Goal: Transaction & Acquisition: Purchase product/service

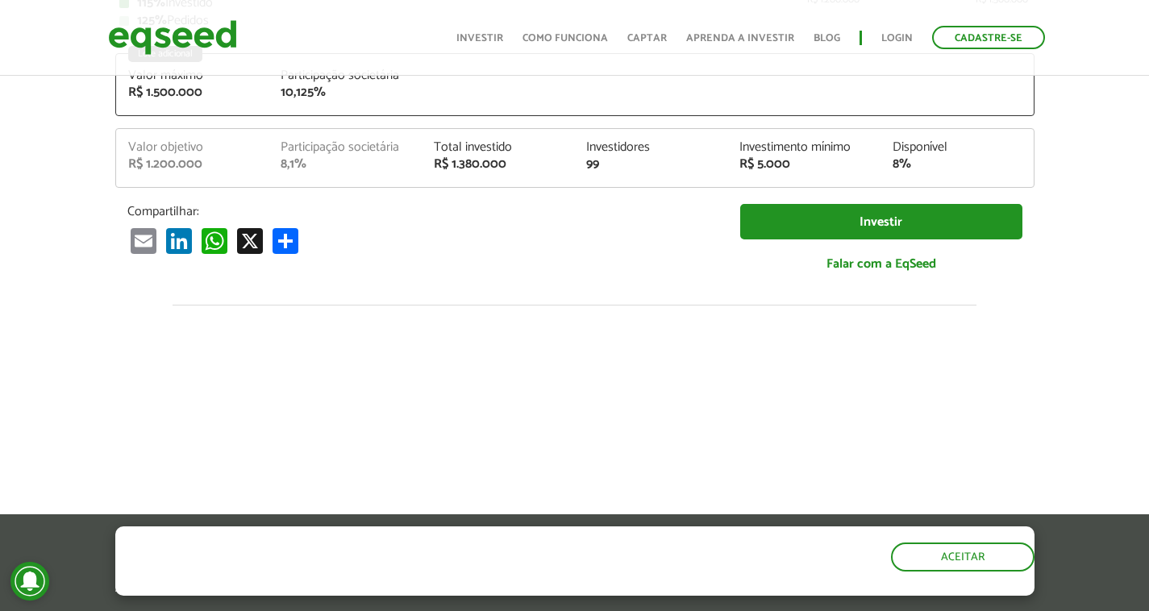
scroll to position [322, 0]
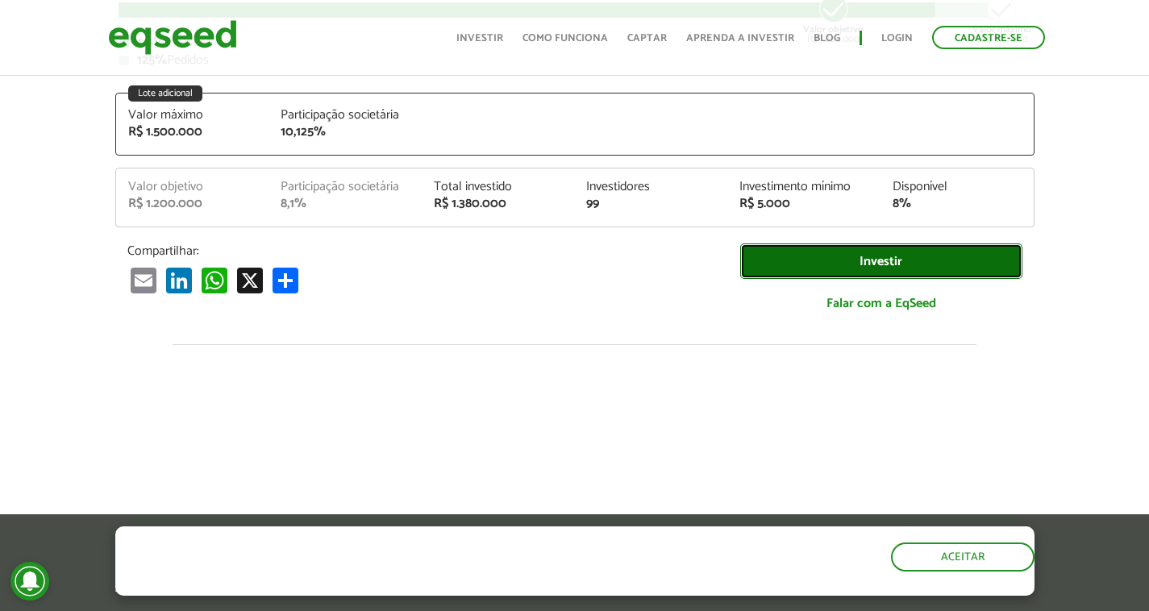
click at [813, 255] on link "Investir" at bounding box center [881, 261] width 282 height 36
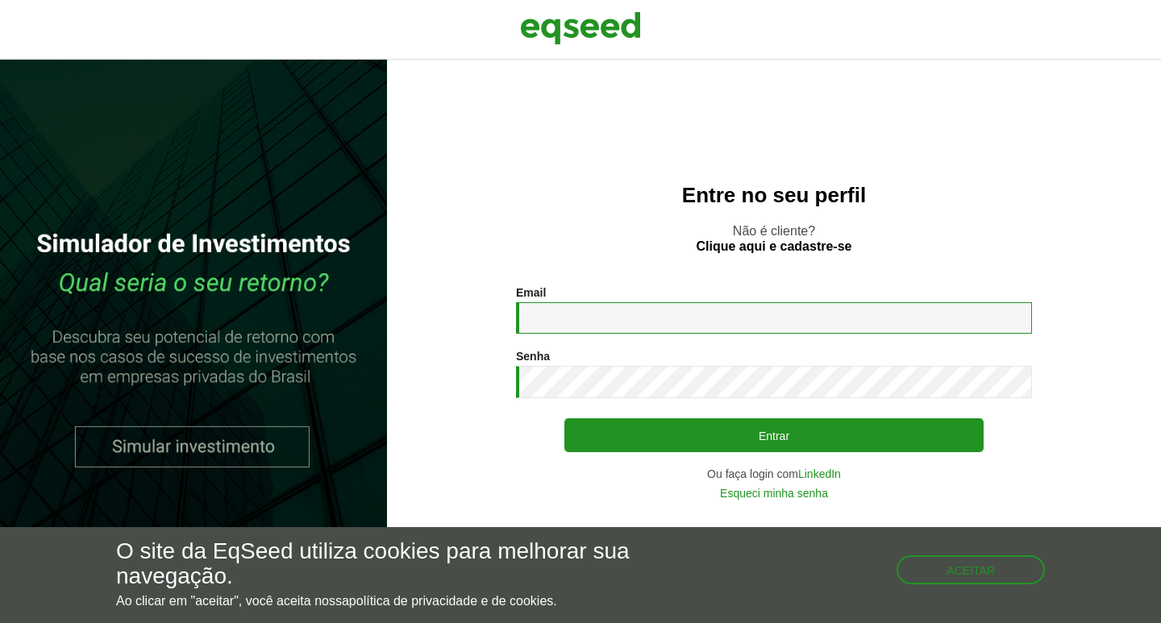
click at [580, 314] on input "Email *" at bounding box center [774, 317] width 516 height 31
click at [562, 319] on input "Email *" at bounding box center [774, 317] width 516 height 31
type input "**********"
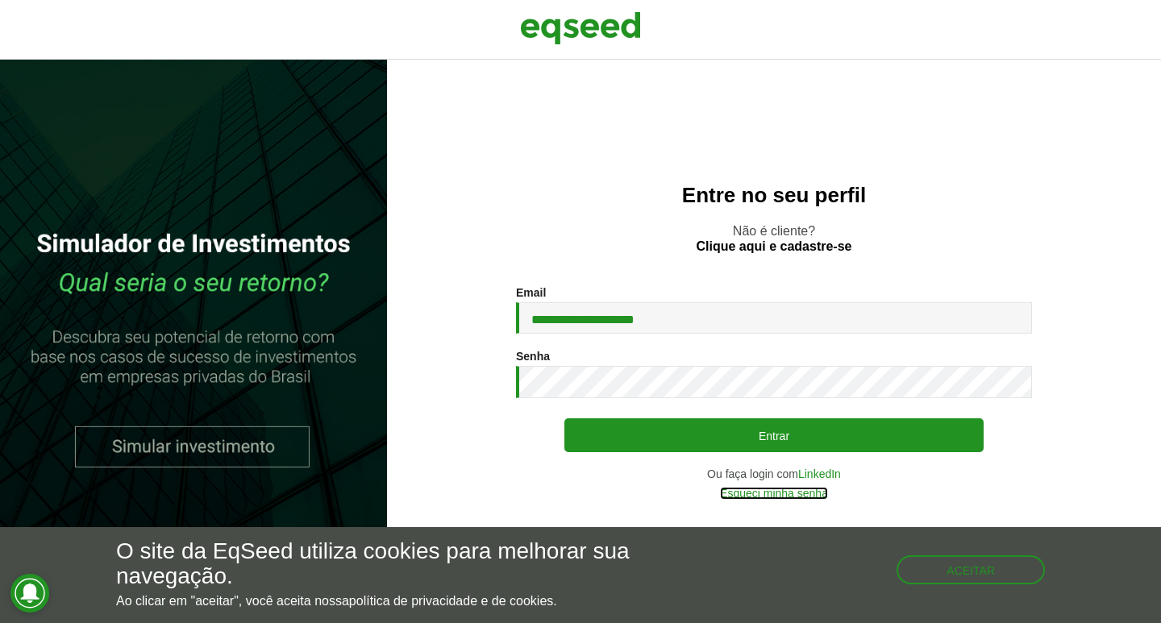
click at [780, 491] on link "Esqueci minha senha" at bounding box center [774, 493] width 108 height 11
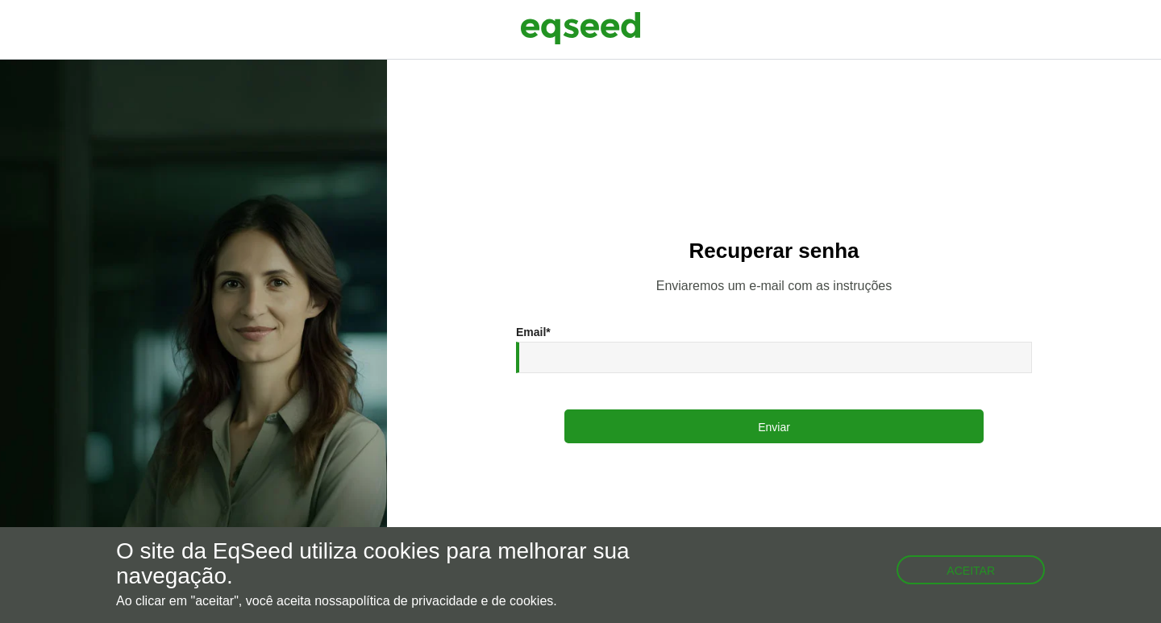
click at [585, 360] on input "Email *" at bounding box center [774, 357] width 516 height 31
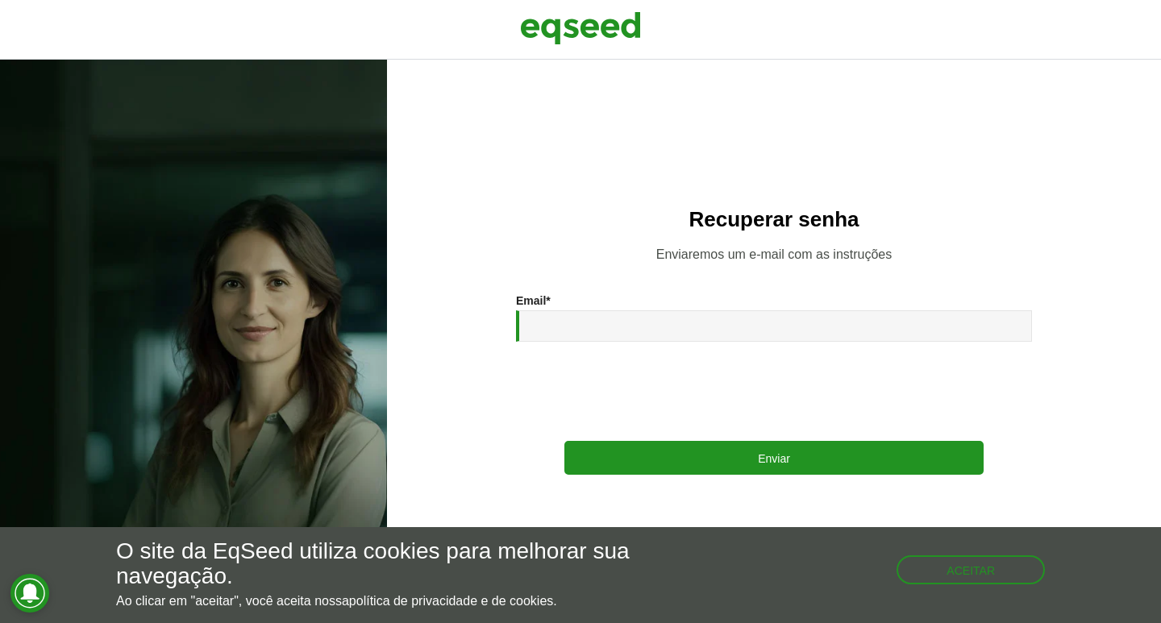
click at [597, 319] on input "Email *" at bounding box center [774, 325] width 516 height 31
type input "**********"
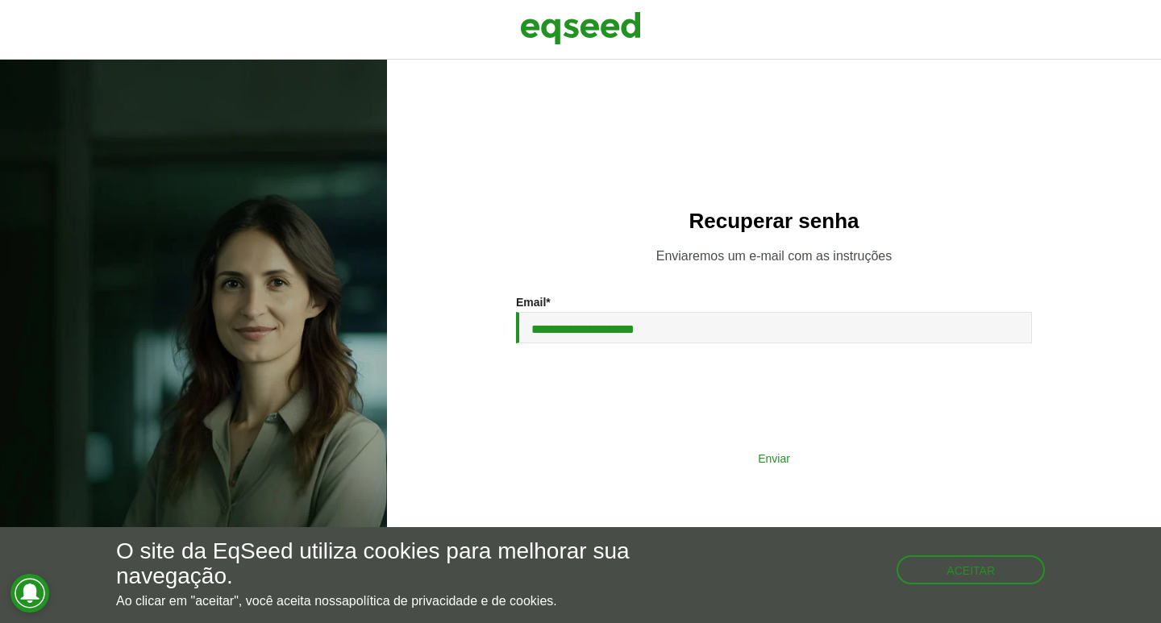
click at [827, 456] on button "Enviar" at bounding box center [773, 458] width 419 height 31
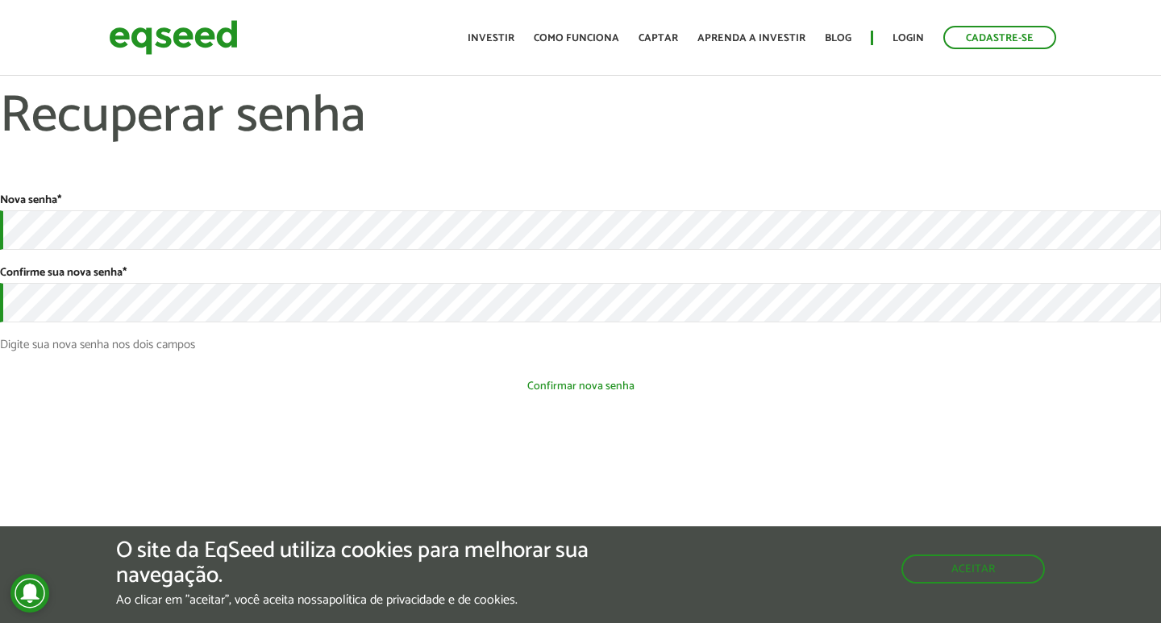
click at [578, 392] on button "Confirmar nova senha" at bounding box center [580, 386] width 1161 height 31
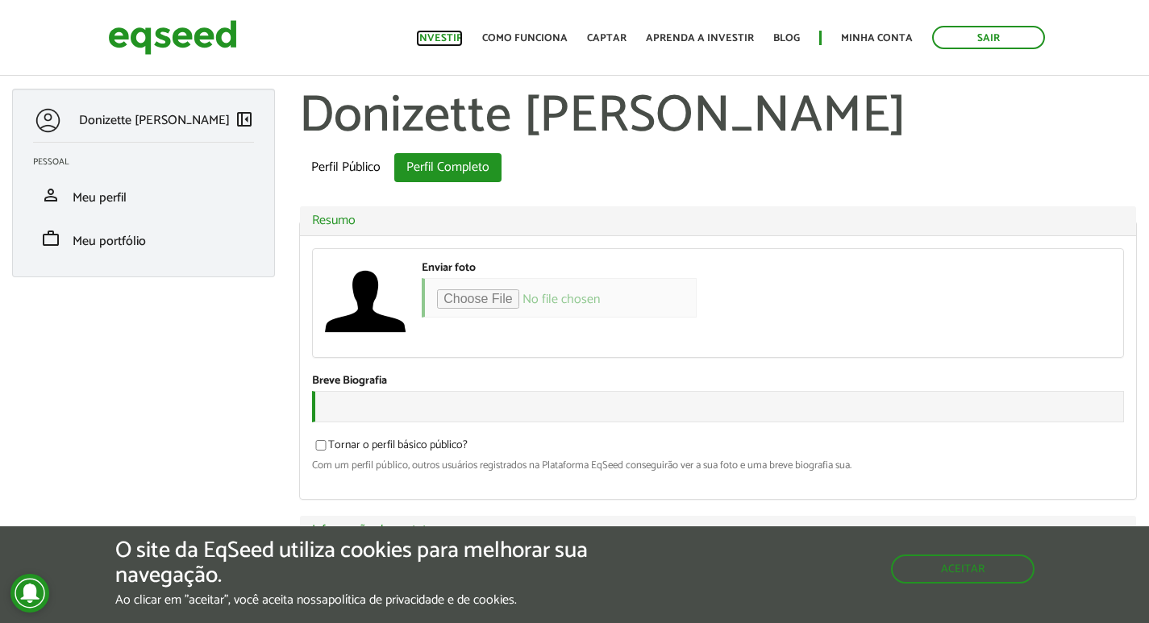
click at [461, 35] on link "Investir" at bounding box center [439, 38] width 47 height 10
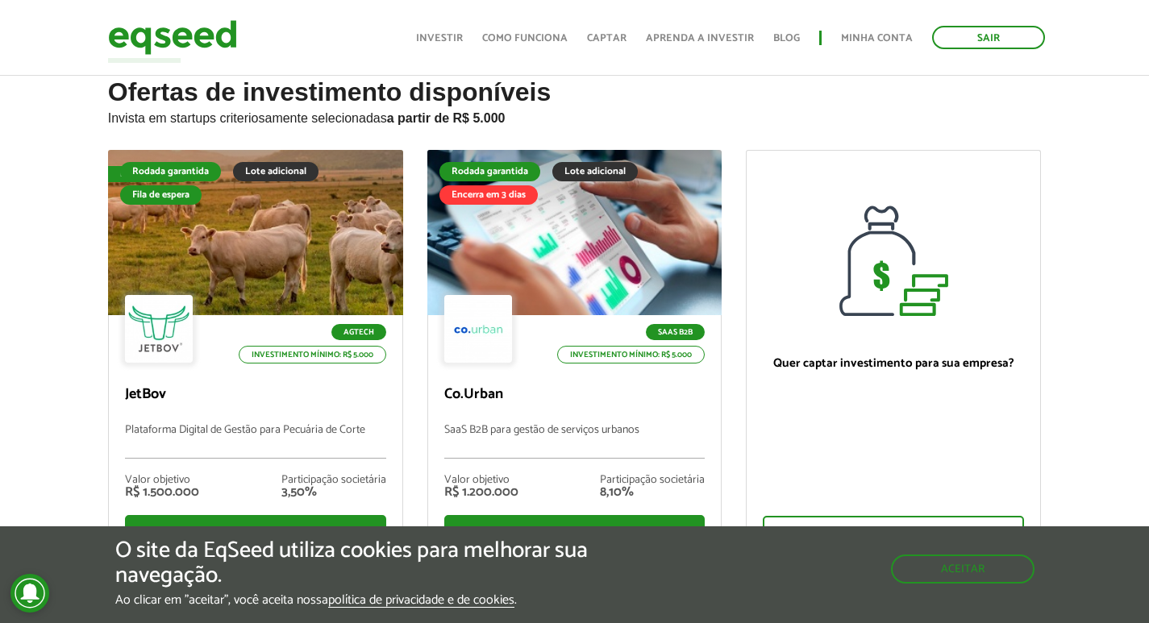
scroll to position [81, 0]
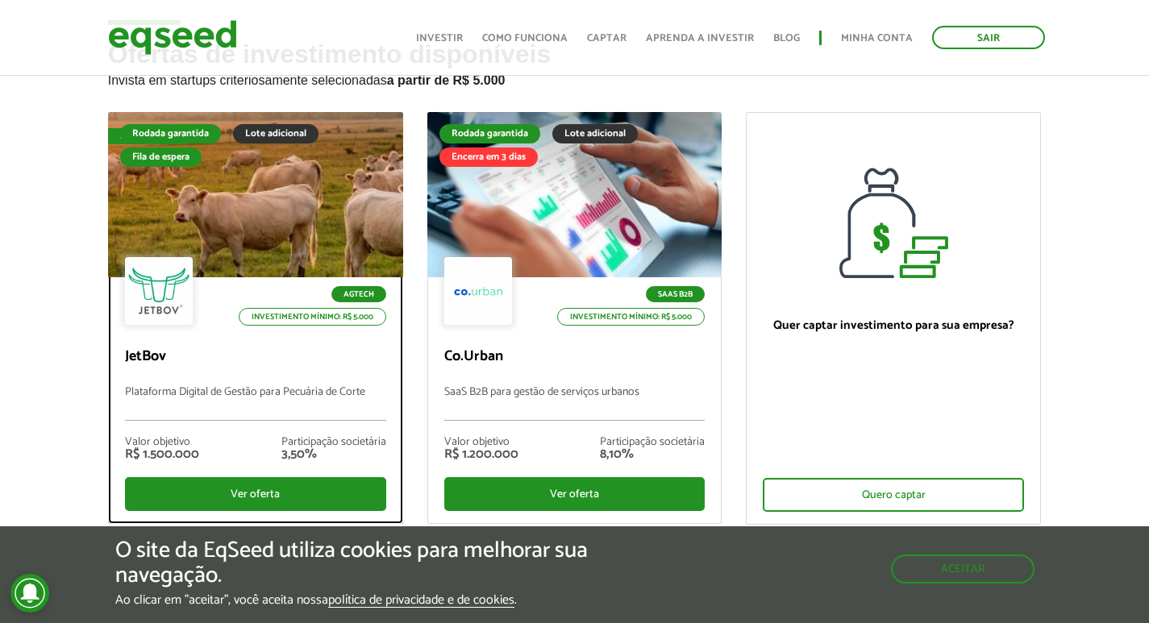
click at [304, 219] on div at bounding box center [255, 195] width 354 height 198
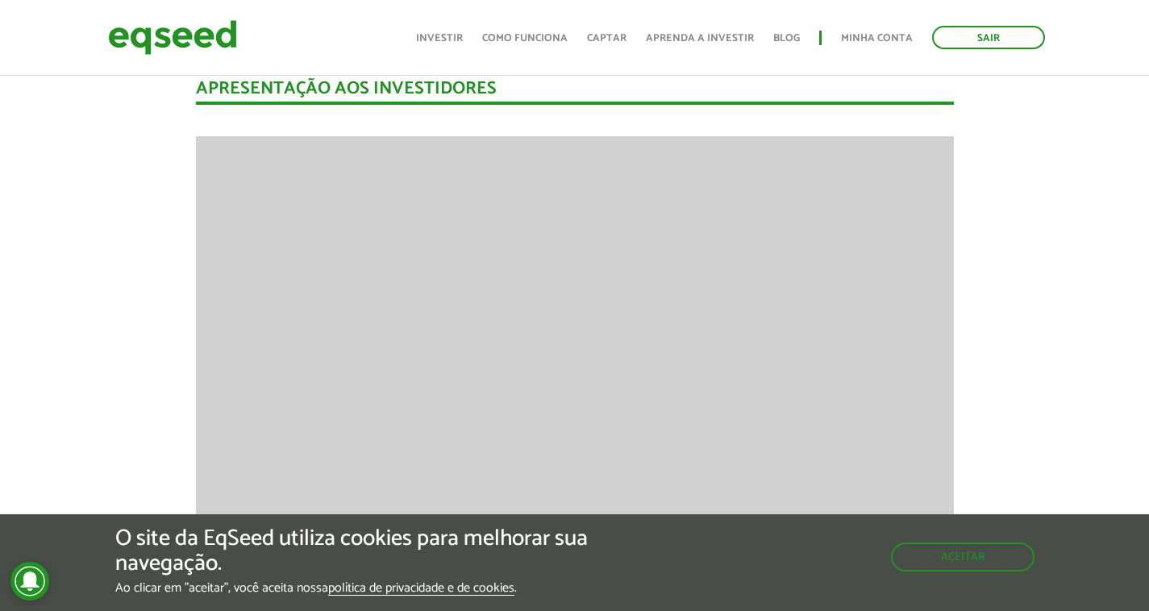
scroll to position [2010, 0]
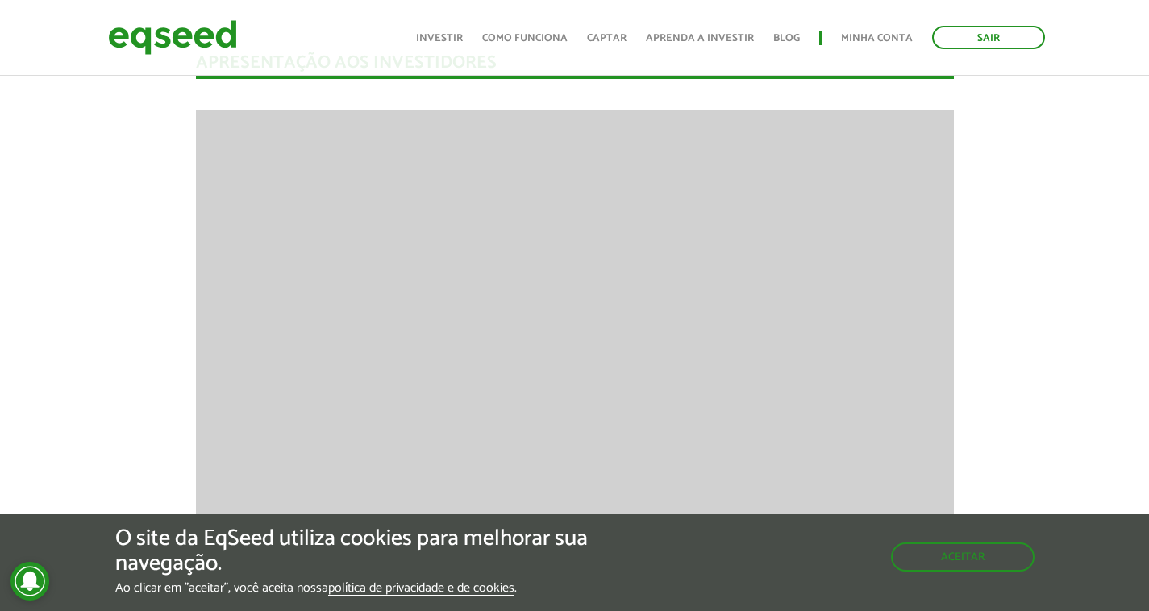
drag, startPoint x: 90, startPoint y: 195, endPoint x: 78, endPoint y: 198, distance: 12.3
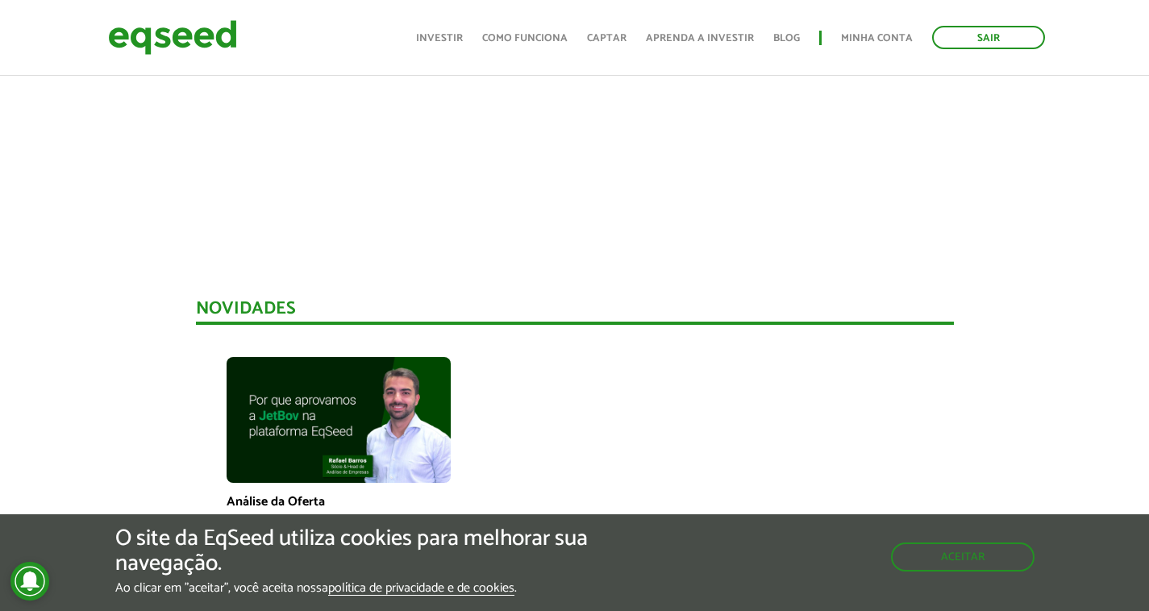
scroll to position [0, 0]
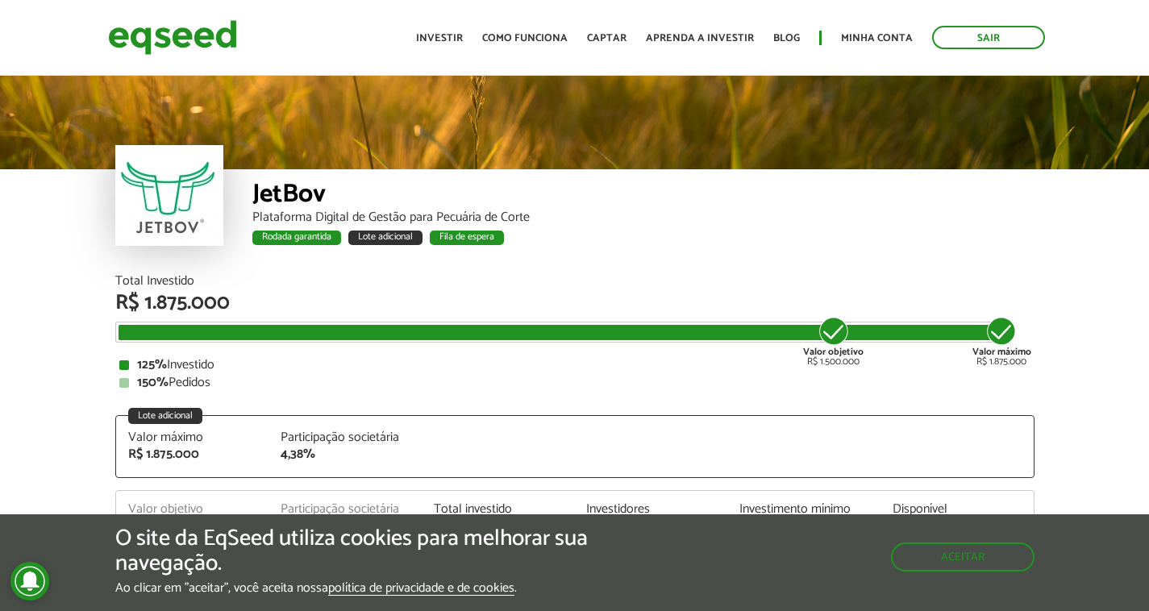
drag, startPoint x: 202, startPoint y: 349, endPoint x: 194, endPoint y: 117, distance: 232.3
click at [168, 35] on img at bounding box center [172, 37] width 129 height 43
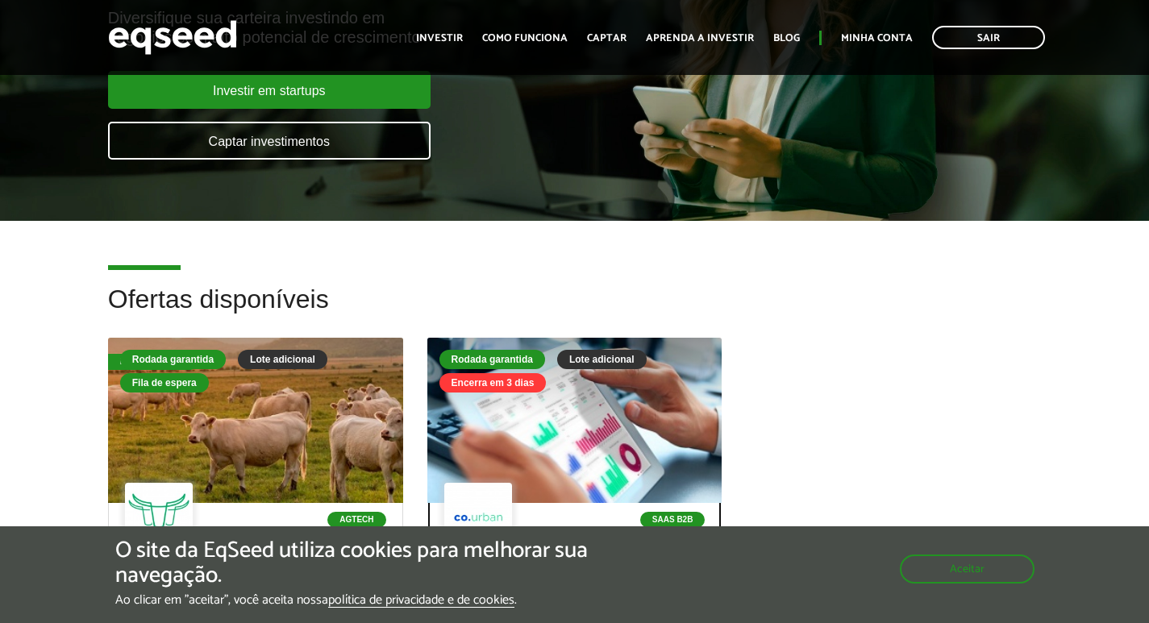
click at [558, 436] on div at bounding box center [574, 420] width 295 height 165
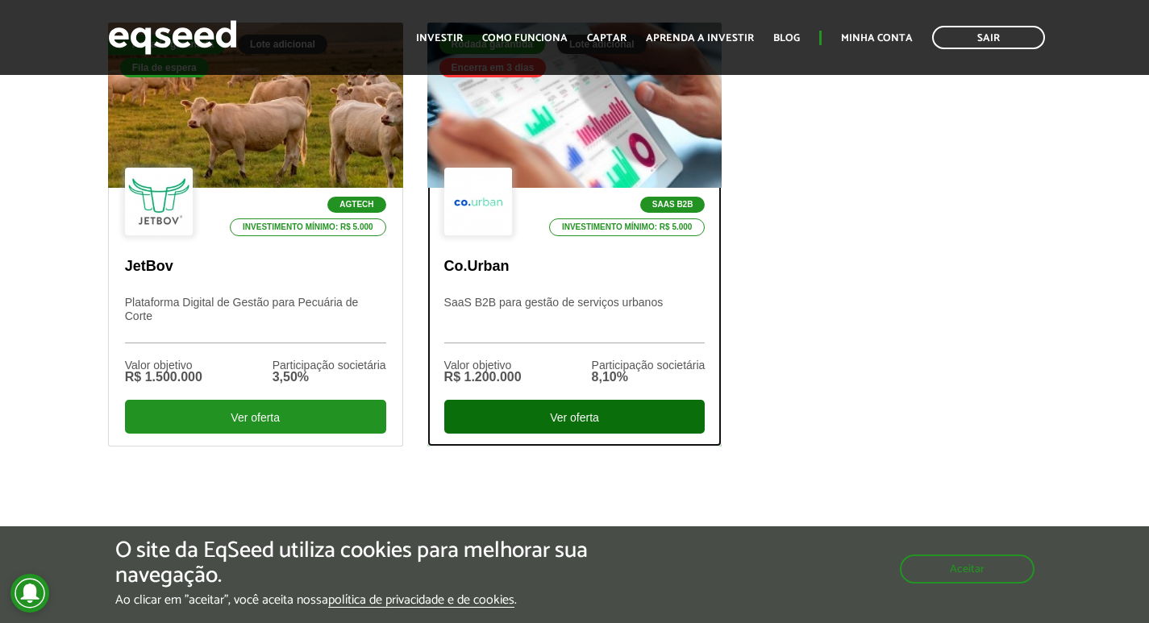
scroll to position [564, 0]
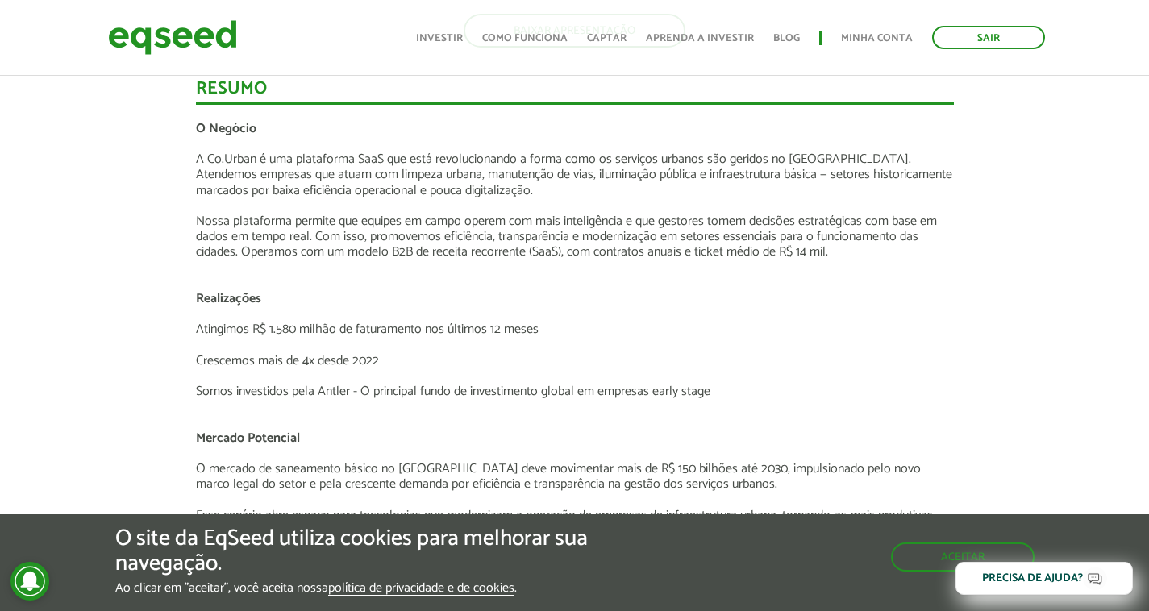
scroll to position [2257, 0]
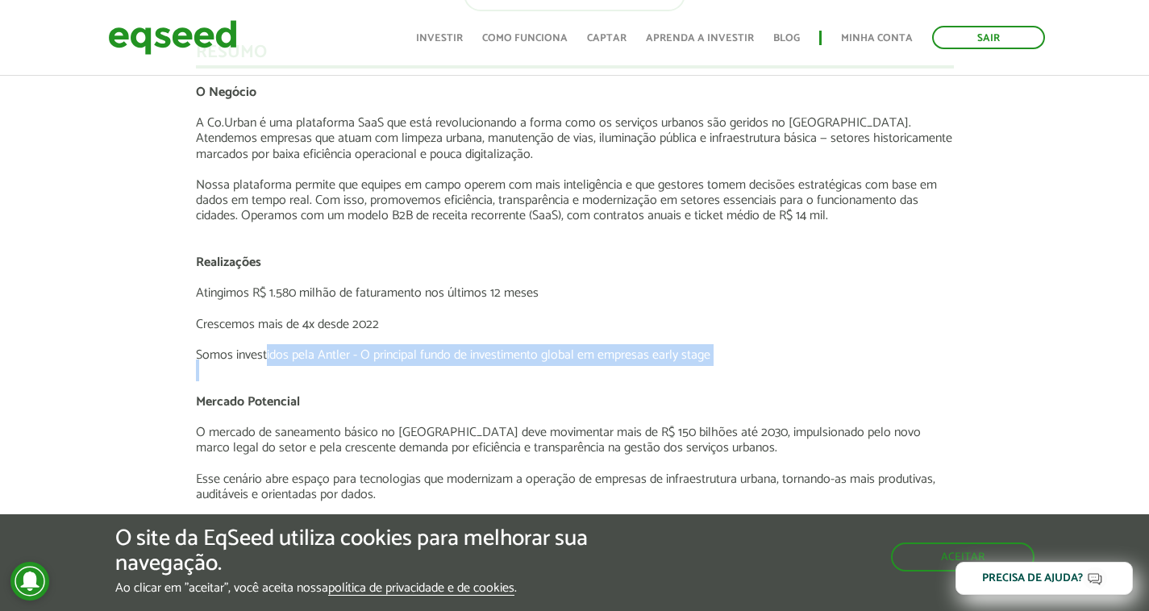
drag, startPoint x: 267, startPoint y: 352, endPoint x: 743, endPoint y: 363, distance: 476.6
click at [743, 363] on div "O Negócio A Co.Urban é uma plataforma SaaS que está revolucionando a forma como…" at bounding box center [575, 564] width 758 height 959
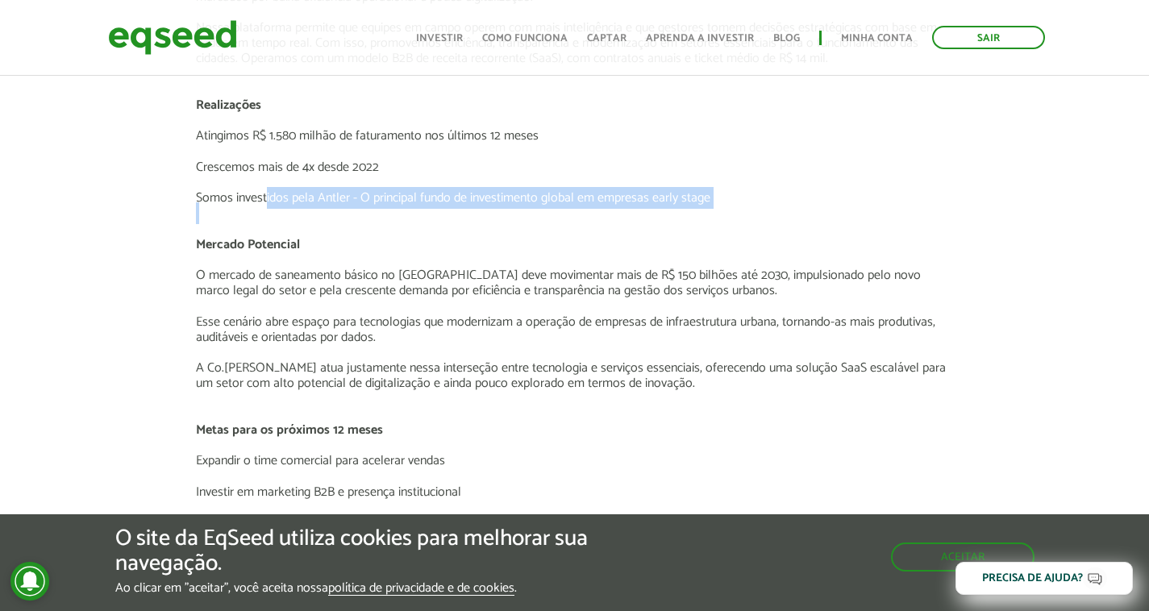
scroll to position [2418, 0]
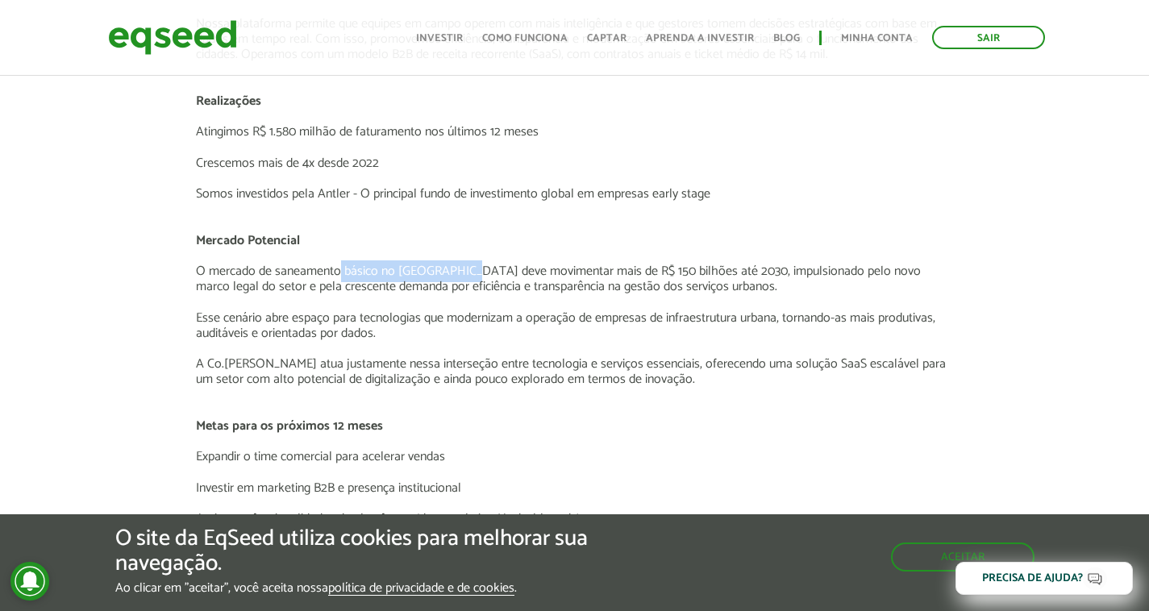
drag, startPoint x: 342, startPoint y: 275, endPoint x: 456, endPoint y: 275, distance: 114.5
click at [456, 275] on p "O mercado de saneamento básico no [GEOGRAPHIC_DATA] deve movimentar mais de R$ …" at bounding box center [575, 279] width 758 height 31
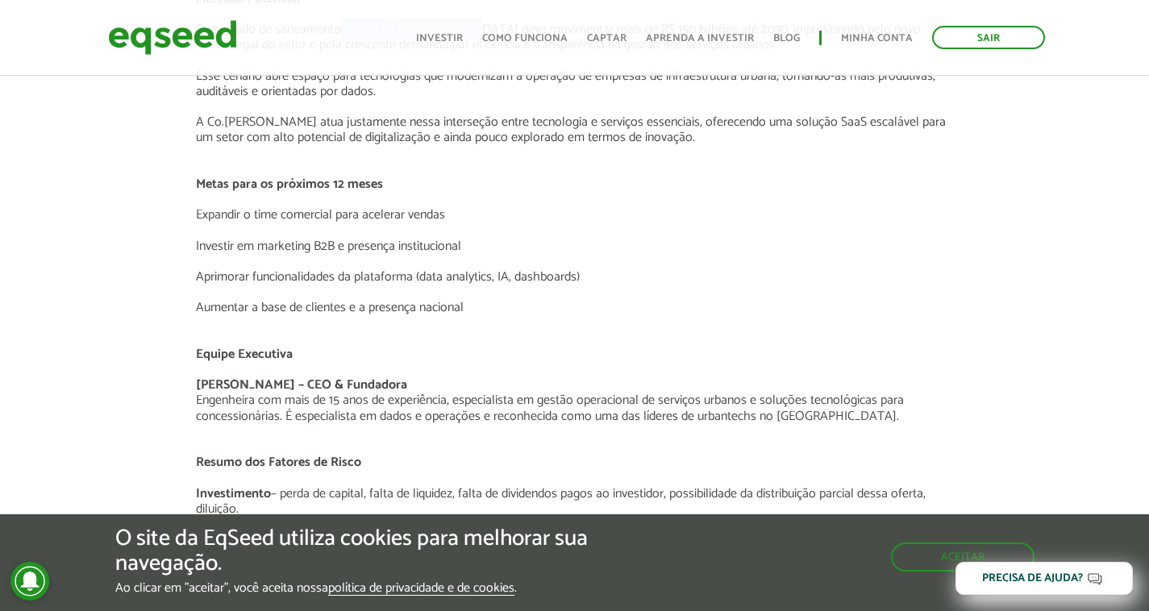
scroll to position [2741, 0]
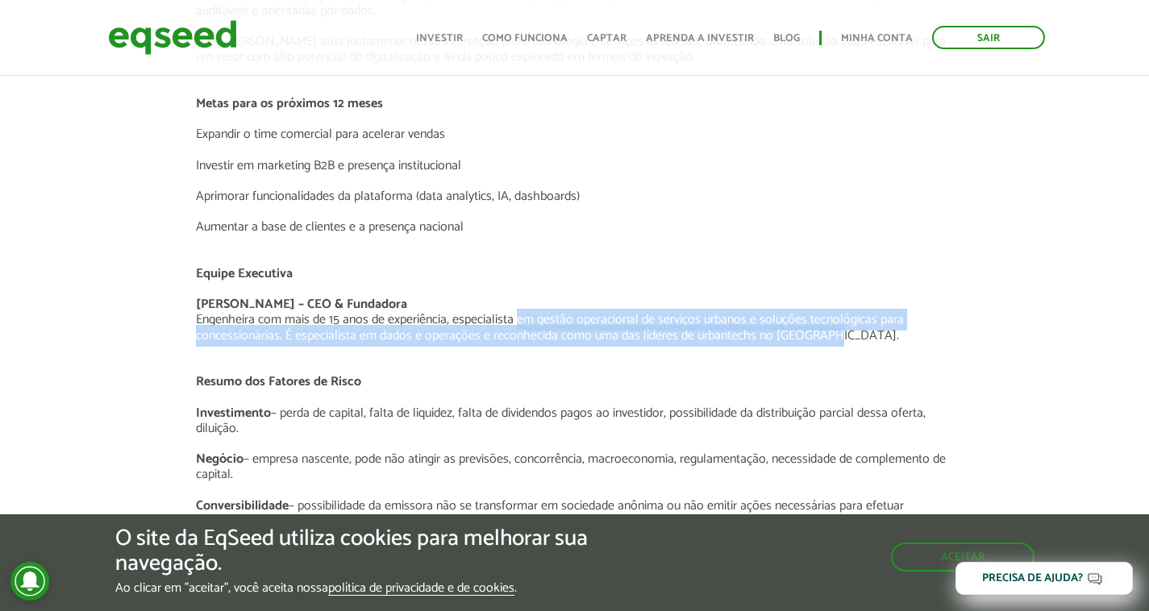
drag, startPoint x: 510, startPoint y: 322, endPoint x: 834, endPoint y: 339, distance: 323.7
click at [834, 339] on p "[PERSON_NAME] – CEO & Fundadora Engenheira com mais de 15 anos de experiência, …" at bounding box center [575, 320] width 758 height 47
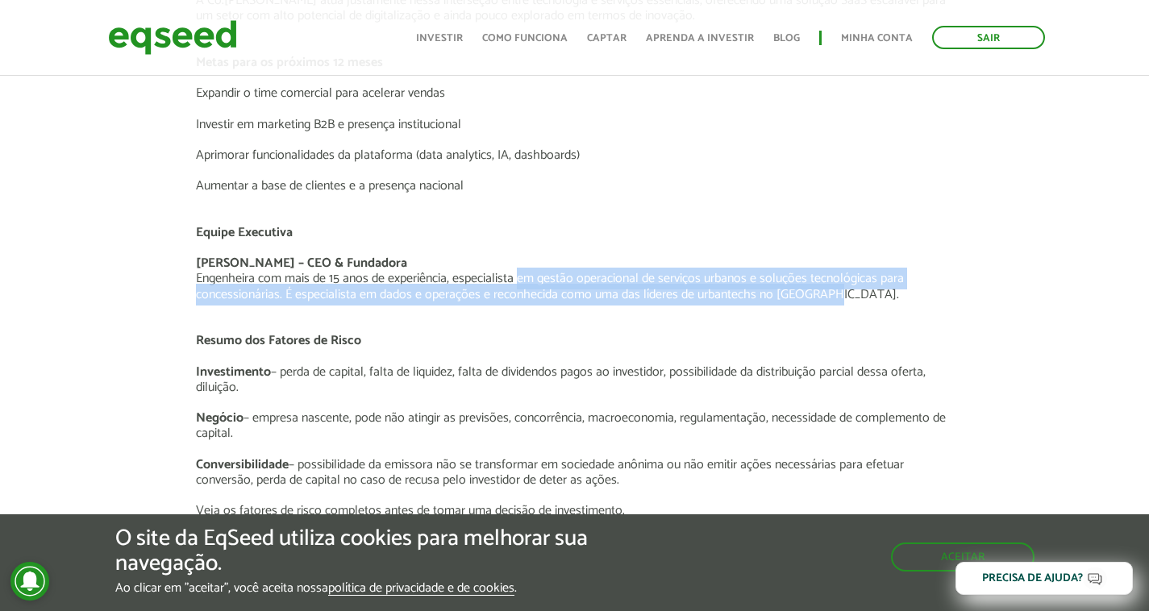
scroll to position [2822, 0]
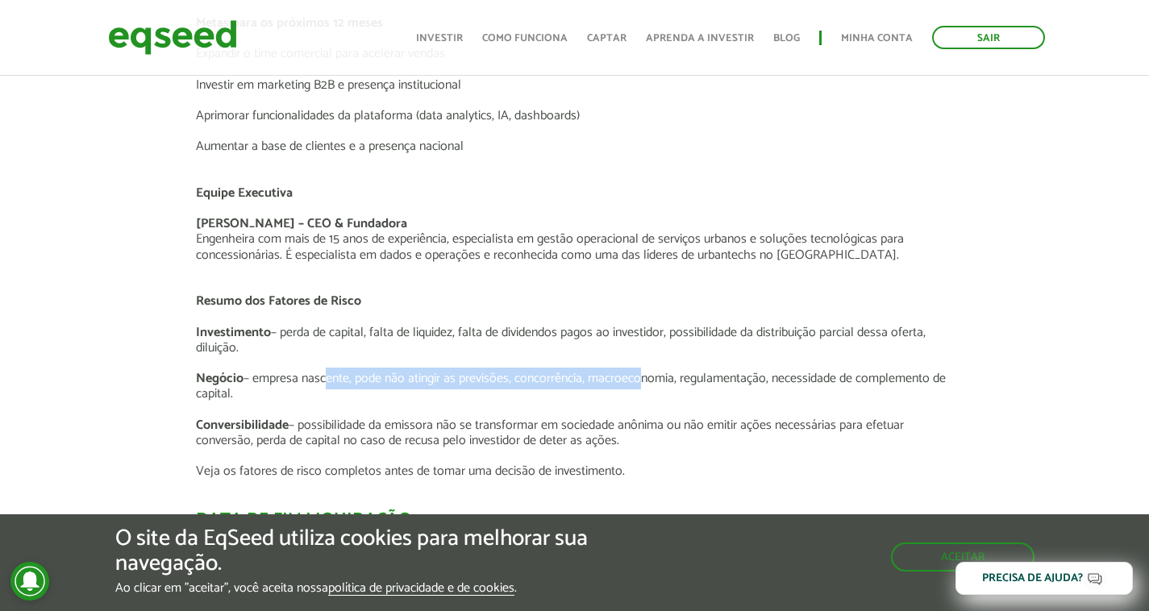
drag, startPoint x: 320, startPoint y: 382, endPoint x: 638, endPoint y: 368, distance: 318.7
click at [638, 371] on p "Negócio – empresa nascente, pode não atingir as previsões, concorrência, macroe…" at bounding box center [575, 394] width 758 height 47
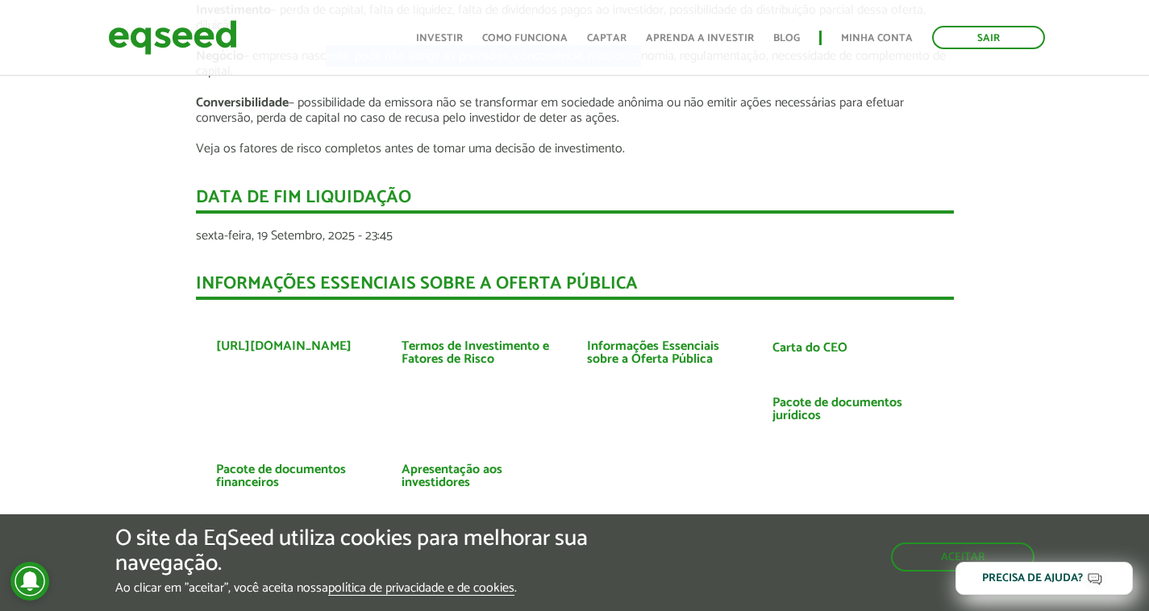
scroll to position [3225, 0]
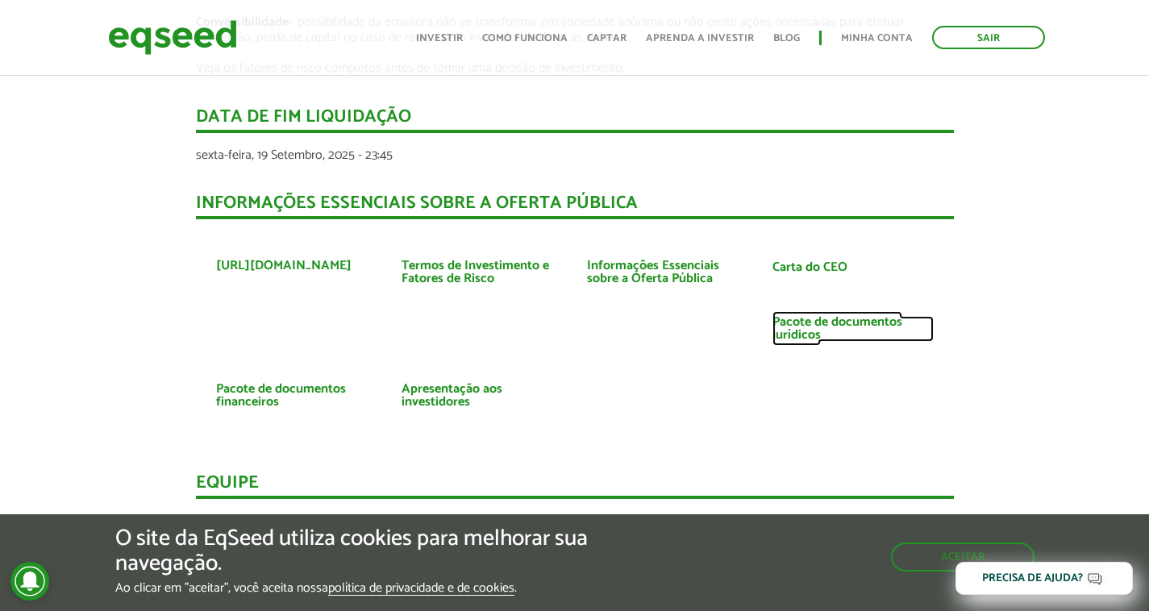
click at [816, 328] on link "Pacote de documentos jurídicos" at bounding box center [852, 329] width 161 height 26
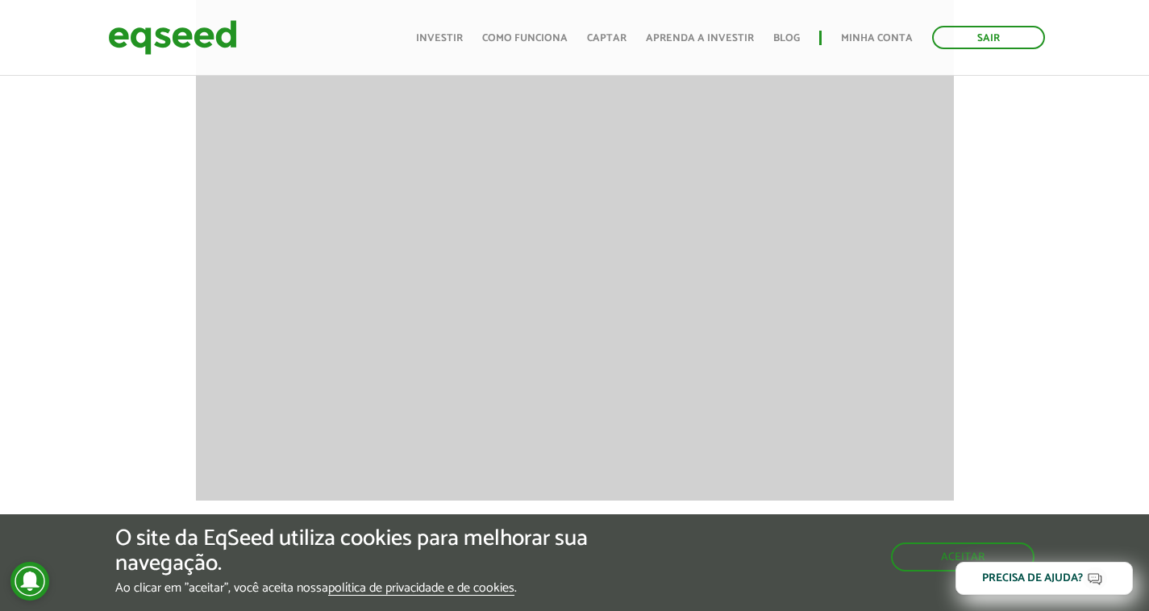
scroll to position [1370, 0]
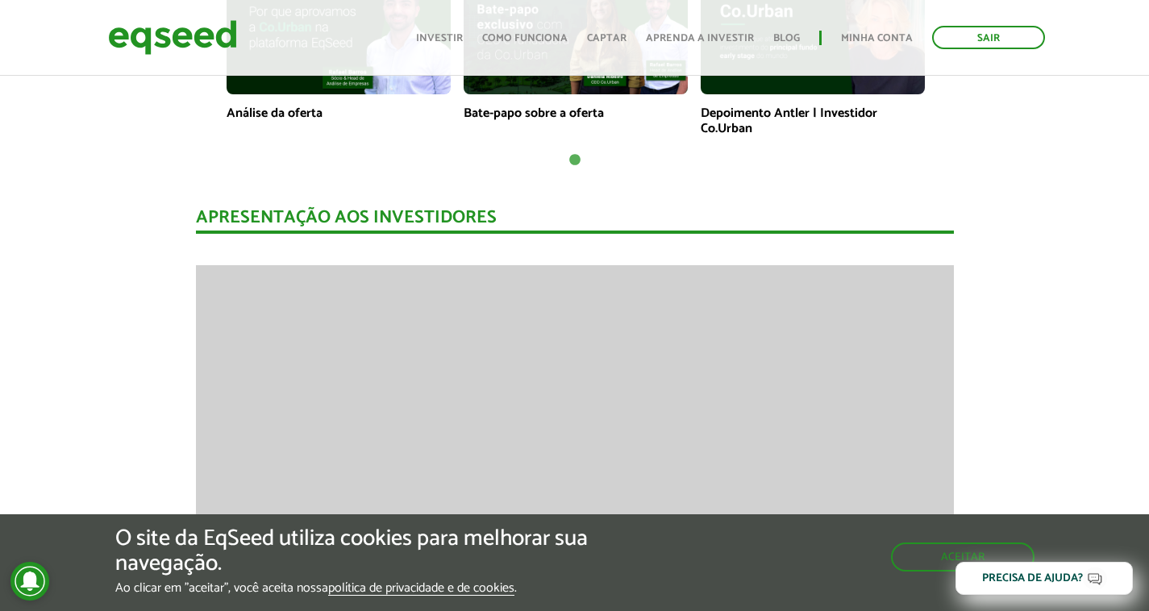
click at [541, 25] on div "Toggle navigation Início Investir Como funciona Captar Aprenda a investir Blog …" at bounding box center [730, 37] width 645 height 43
click at [546, 33] on link "Como funciona" at bounding box center [524, 38] width 85 height 10
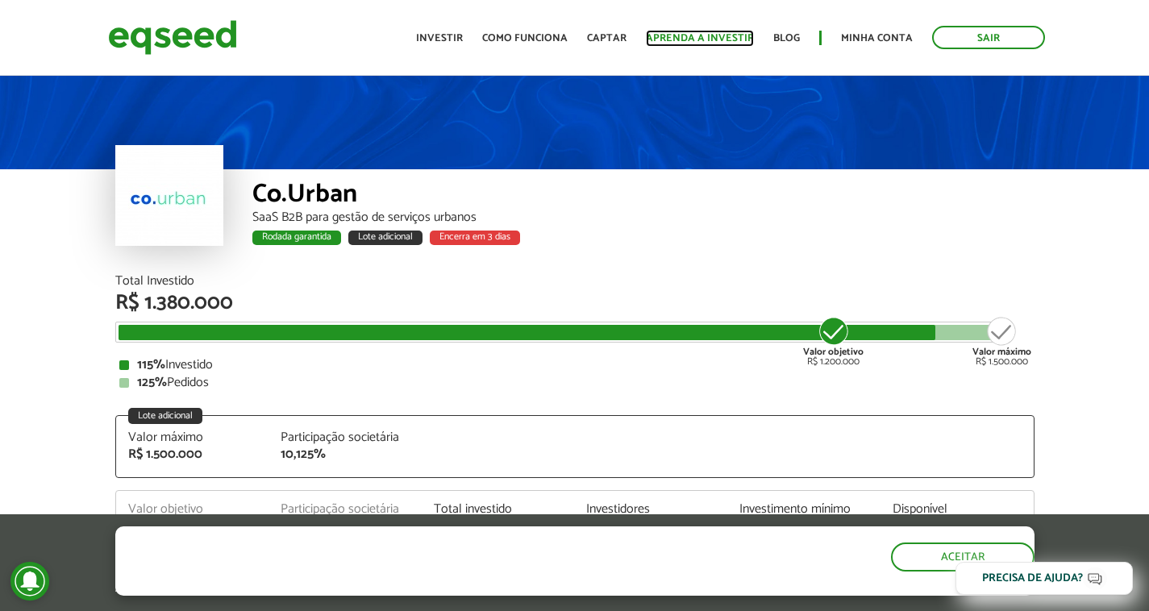
click at [701, 37] on link "Aprenda a investir" at bounding box center [700, 38] width 108 height 10
